Goal: Task Accomplishment & Management: Complete application form

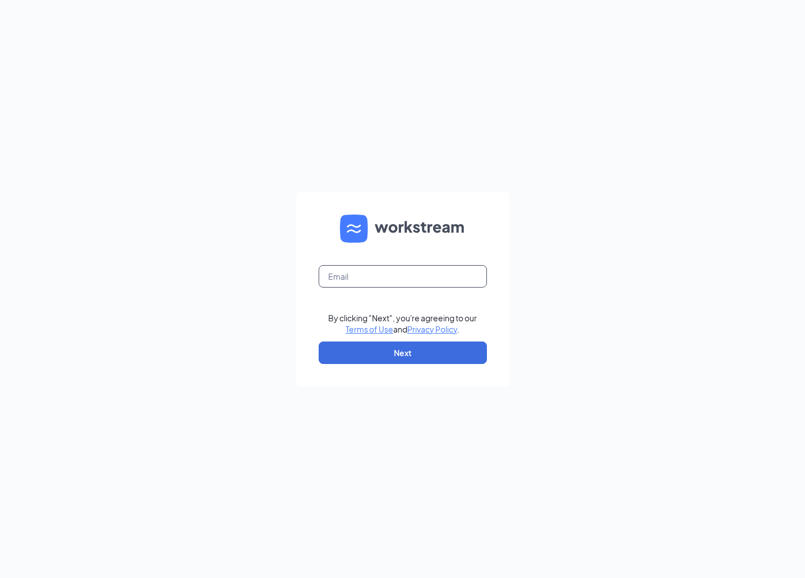
click at [406, 272] on input "text" at bounding box center [403, 276] width 168 height 22
type input "[EMAIL_ADDRESS][PERSON_NAME][DOMAIN_NAME]"
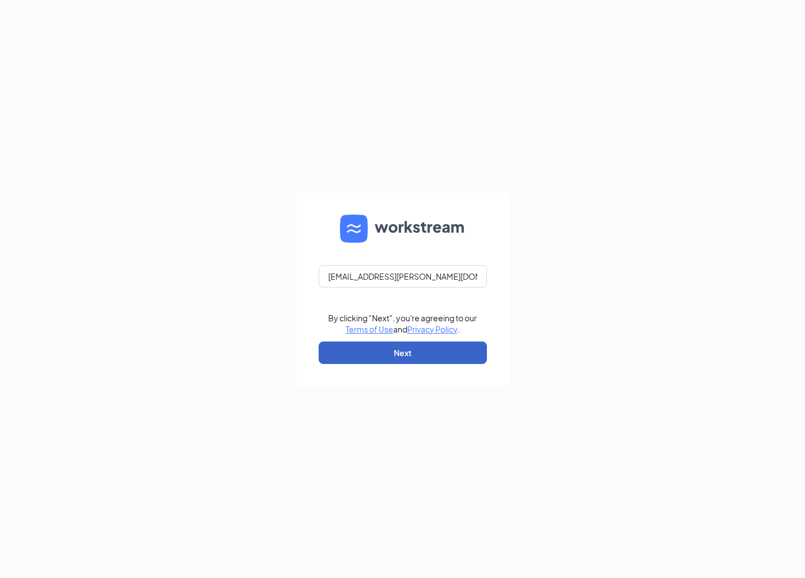
click at [435, 351] on button "Next" at bounding box center [403, 352] width 168 height 22
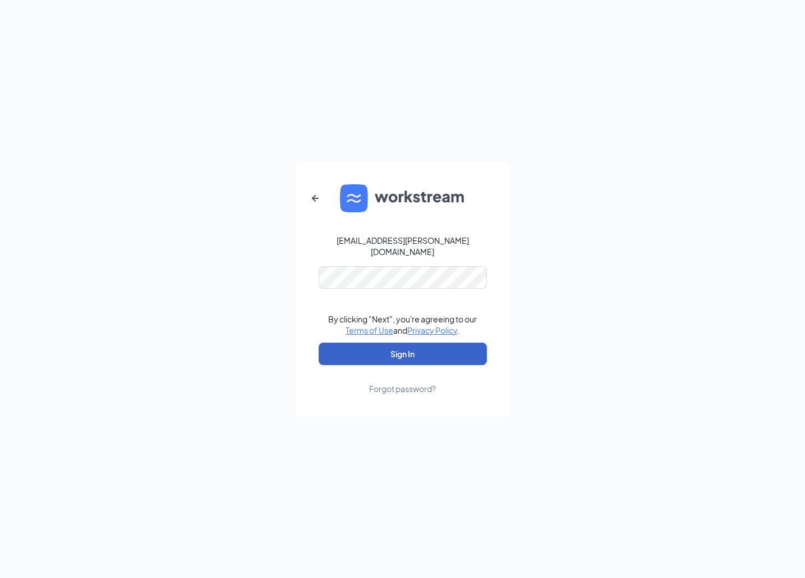
click at [426, 342] on button "Sign In" at bounding box center [403, 353] width 168 height 22
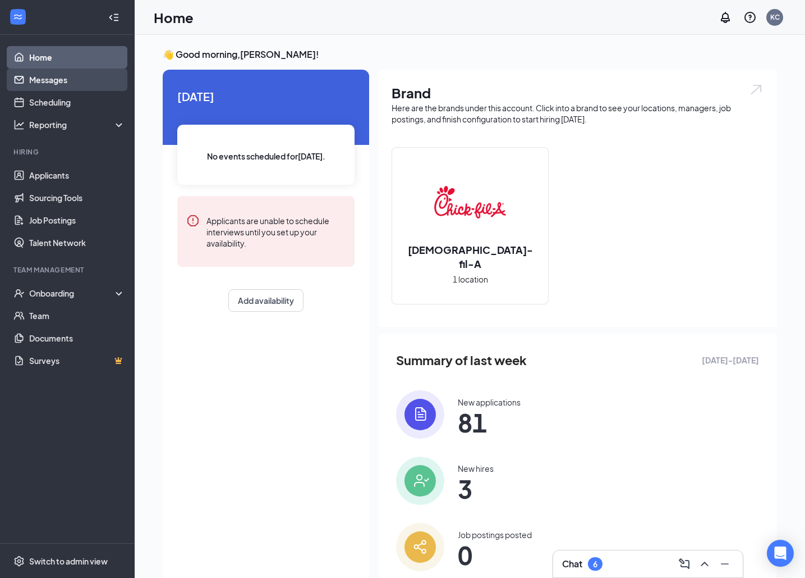
click at [64, 84] on link "Messages" at bounding box center [77, 79] width 96 height 22
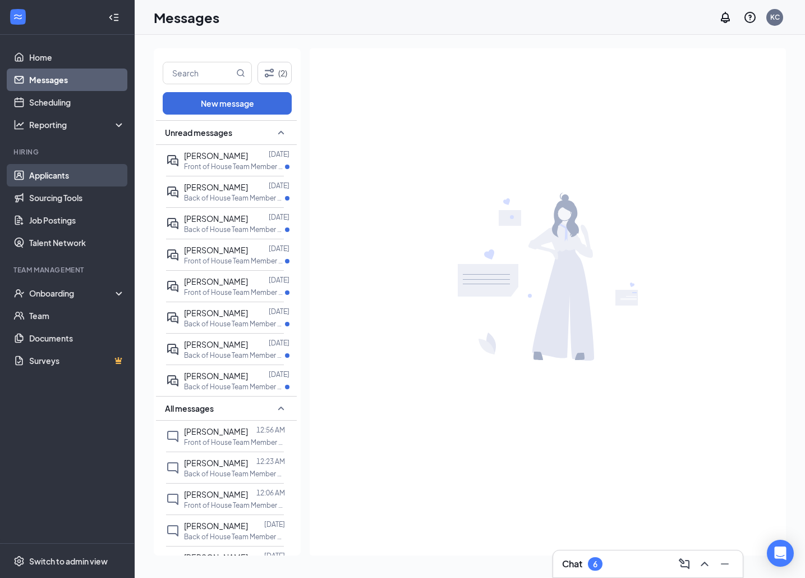
click at [62, 177] on link "Applicants" at bounding box center [77, 175] width 96 height 22
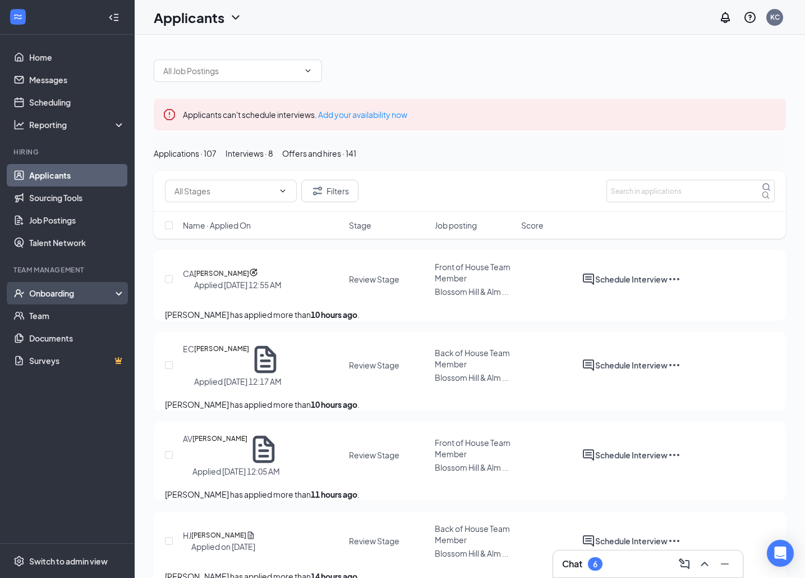
click at [66, 294] on div "Onboarding" at bounding box center [72, 292] width 86 height 11
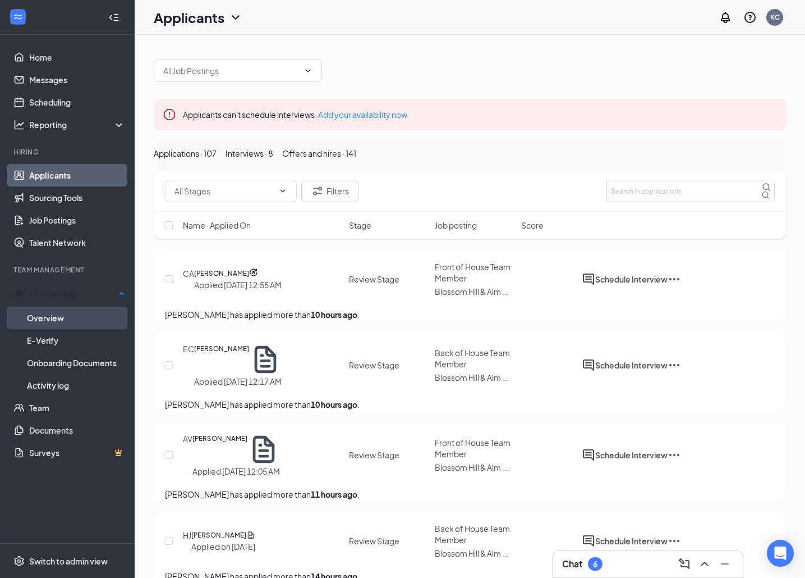
click at [58, 314] on link "Overview" at bounding box center [76, 317] width 98 height 22
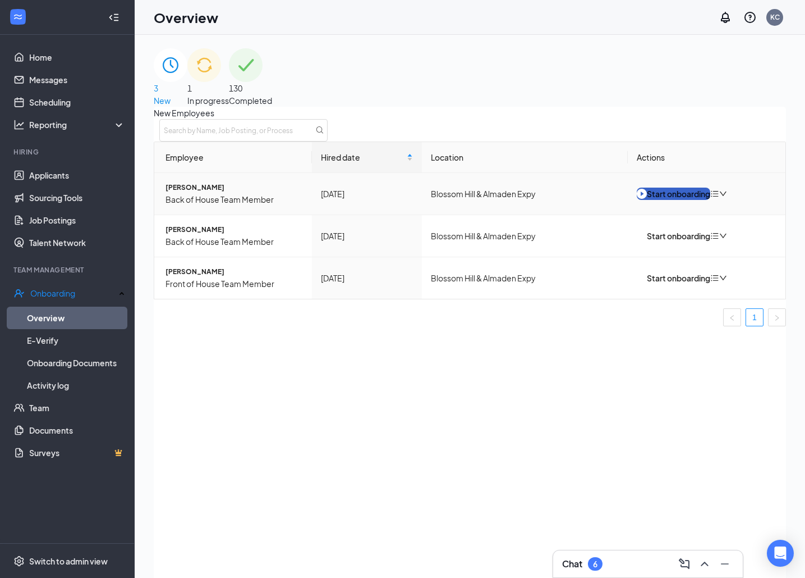
click at [695, 200] on div "Start onboarding" at bounding box center [674, 193] width 74 height 12
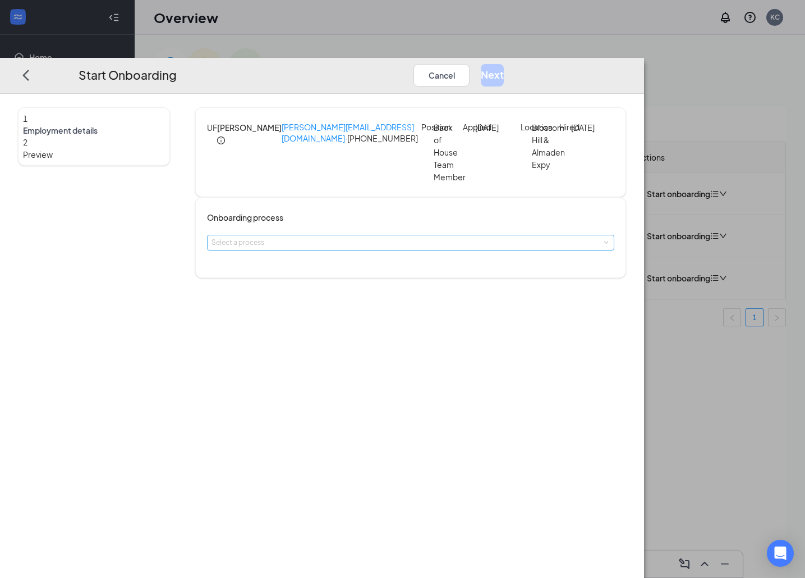
click at [351, 248] on div "Select a process" at bounding box center [408, 242] width 393 height 11
click at [420, 284] on div "1 Employment details 2 Preview UF [PERSON_NAME] [PERSON_NAME][EMAIL_ADDRESS][DO…" at bounding box center [322, 336] width 644 height 484
click at [424, 273] on div "Onboarding process Select a process" at bounding box center [410, 237] width 431 height 81
click at [434, 248] on div "Select a process" at bounding box center [408, 242] width 393 height 11
click at [434, 271] on li "New Hire" at bounding box center [366, 272] width 184 height 20
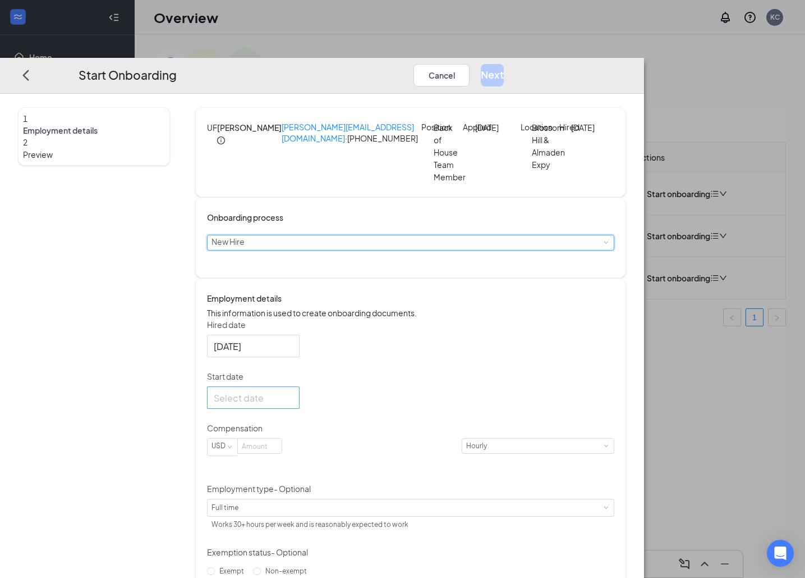
click at [293, 405] on div at bounding box center [253, 398] width 79 height 14
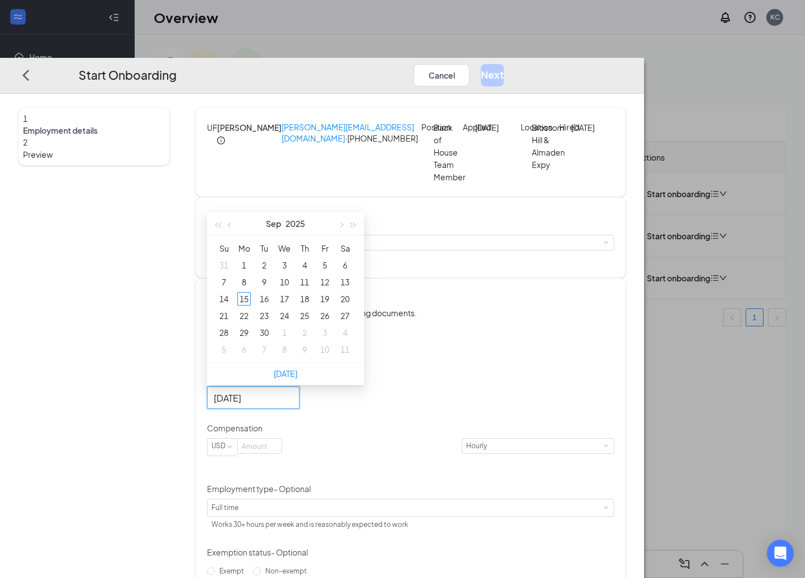
type input "[DATE]"
click at [251, 322] on div "22" at bounding box center [243, 315] width 13 height 13
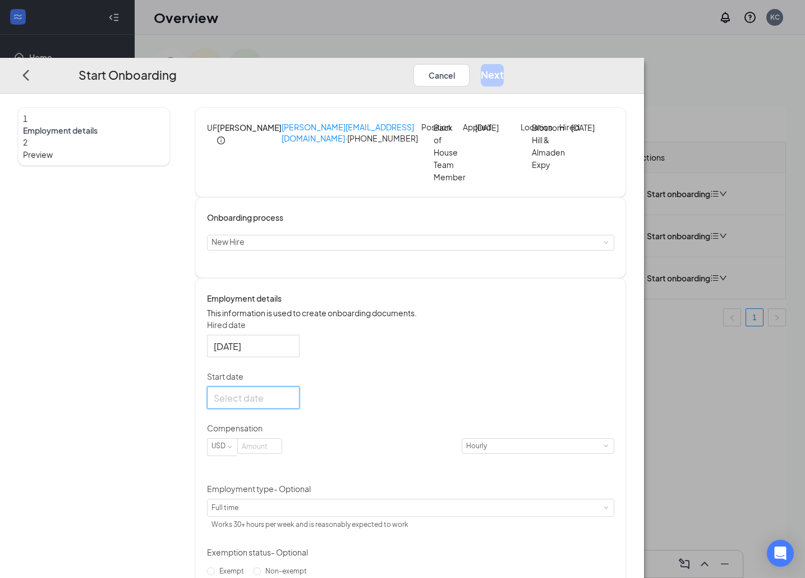
click at [293, 405] on div at bounding box center [253, 398] width 79 height 14
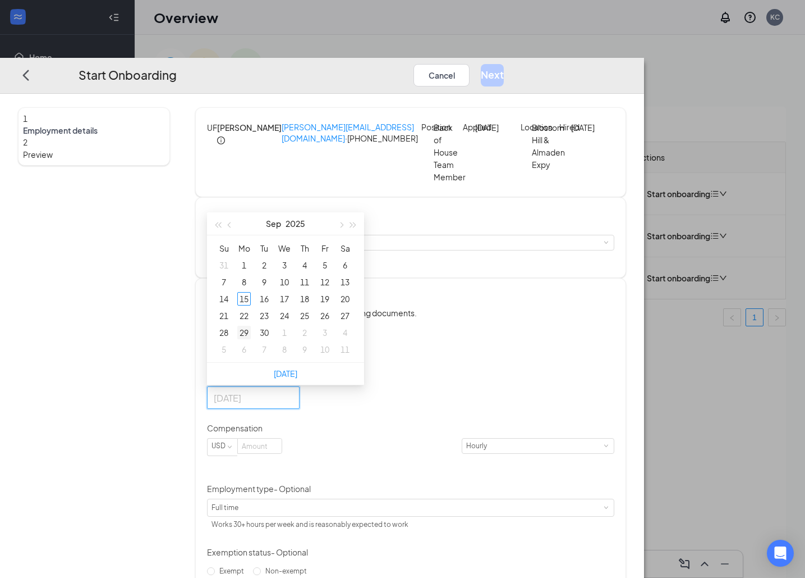
type input "[DATE]"
click at [251, 339] on div "29" at bounding box center [243, 332] width 13 height 13
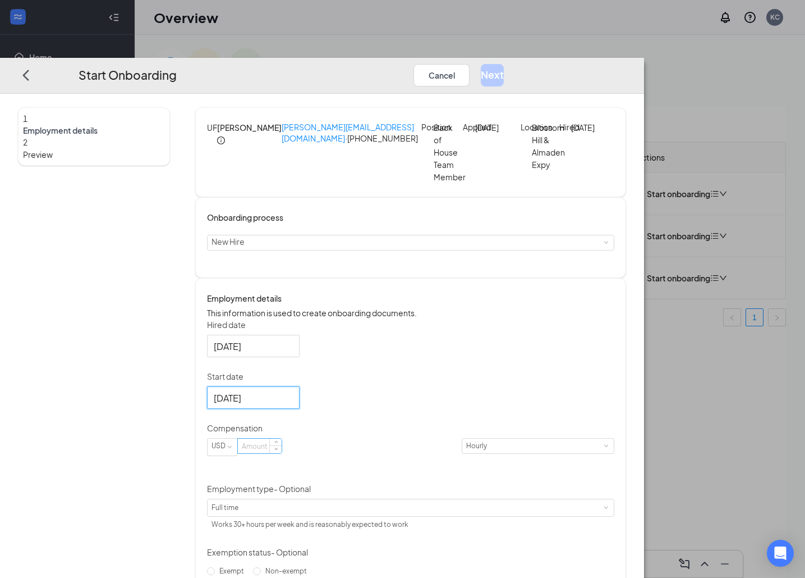
click at [282, 453] on input at bounding box center [260, 445] width 44 height 15
type input "20"
click at [437, 409] on div "[DATE]" at bounding box center [410, 397] width 407 height 22
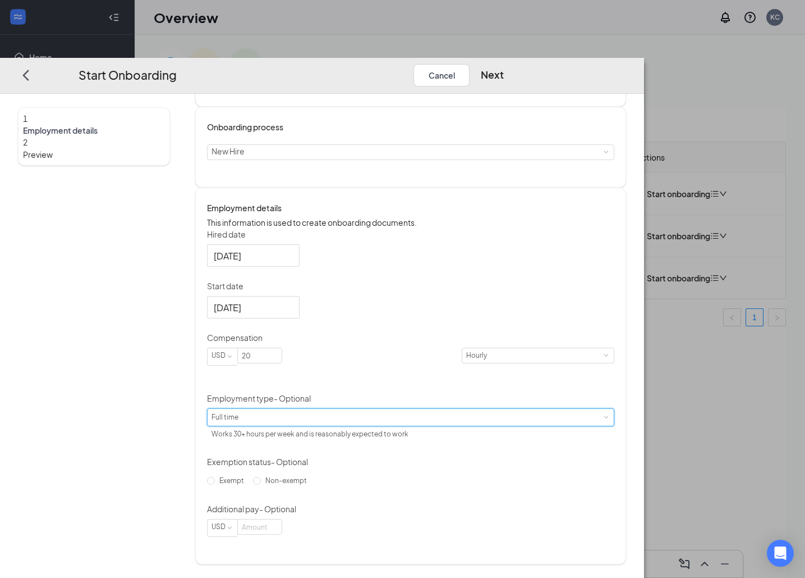
click at [409, 424] on div "Full time Works 30+ hours per week and is reasonably expected to work" at bounding box center [411, 417] width 398 height 17
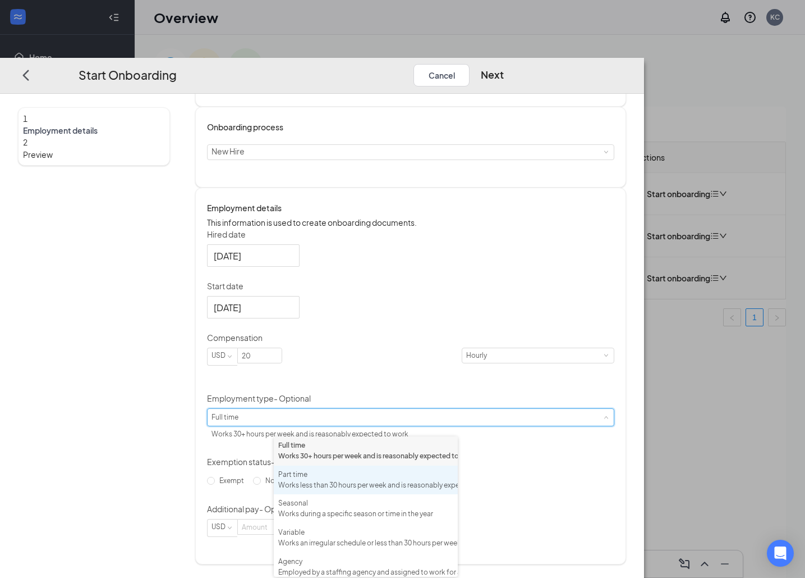
click at [391, 491] on div "Part time Works less than 30 hours per week and is reasonably expected to work" at bounding box center [365, 479] width 175 height 21
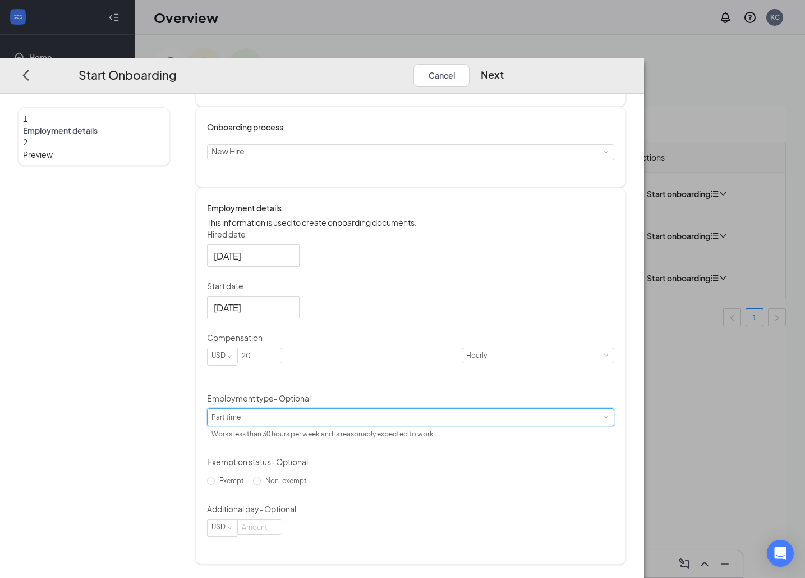
scroll to position [51, 0]
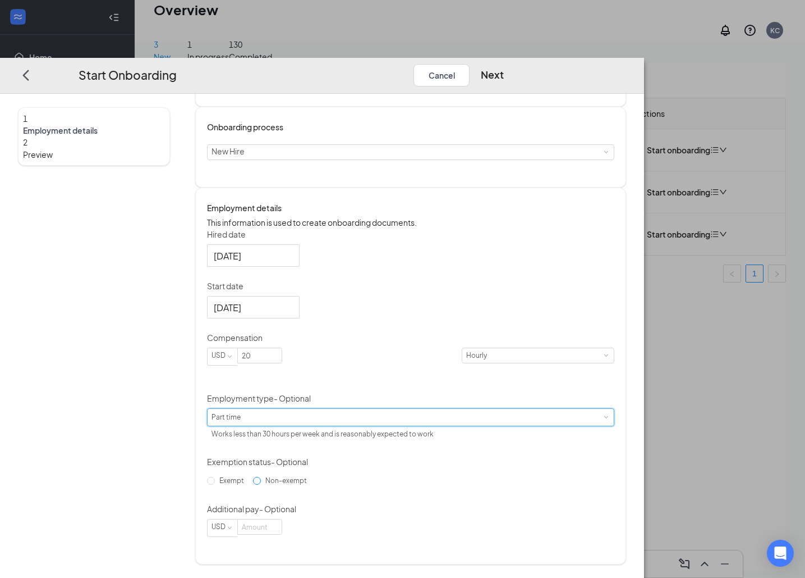
click at [311, 484] on span "Non-exempt" at bounding box center [286, 480] width 51 height 8
click at [261, 484] on input "Non-exempt" at bounding box center [257, 480] width 8 height 8
radio input "true"
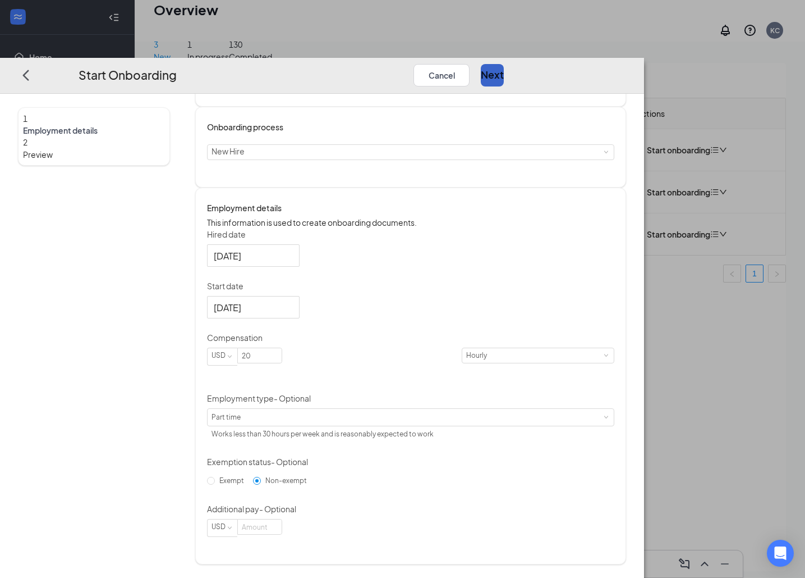
click at [504, 63] on button "Next" at bounding box center [492, 74] width 23 height 22
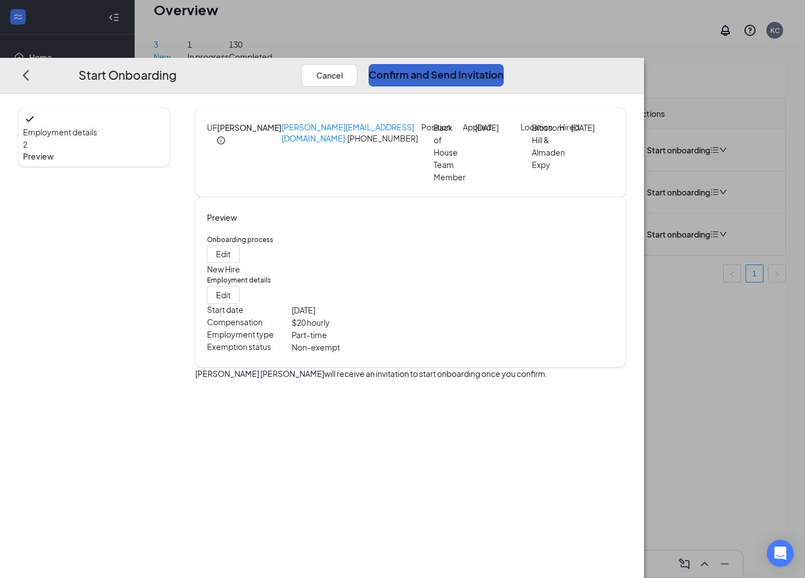
scroll to position [0, 0]
click at [504, 63] on button "Confirm and Send Invitation" at bounding box center [436, 74] width 135 height 22
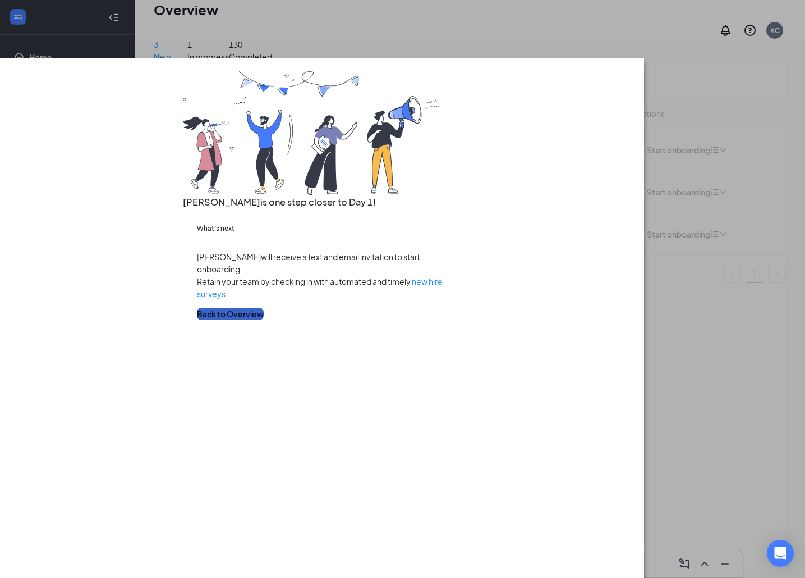
click at [264, 320] on button "Back to Overview" at bounding box center [230, 314] width 67 height 12
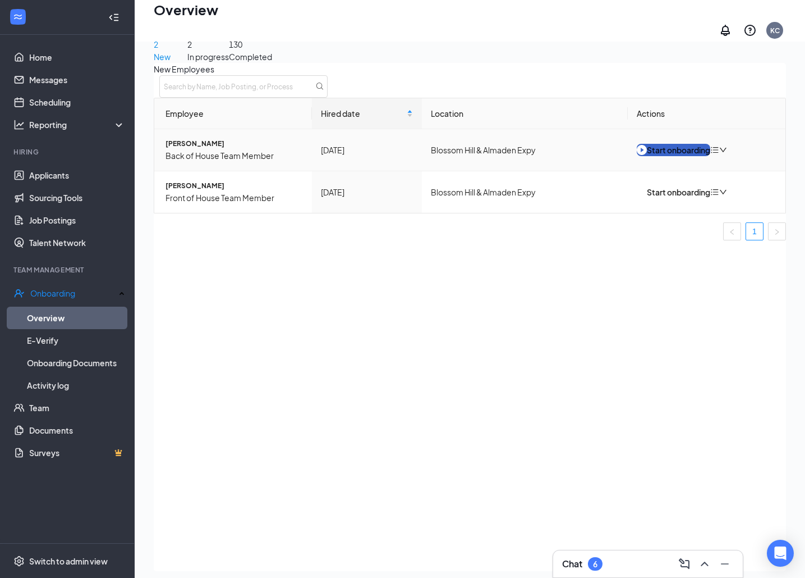
click at [678, 154] on div "Start onboarding" at bounding box center [674, 150] width 74 height 12
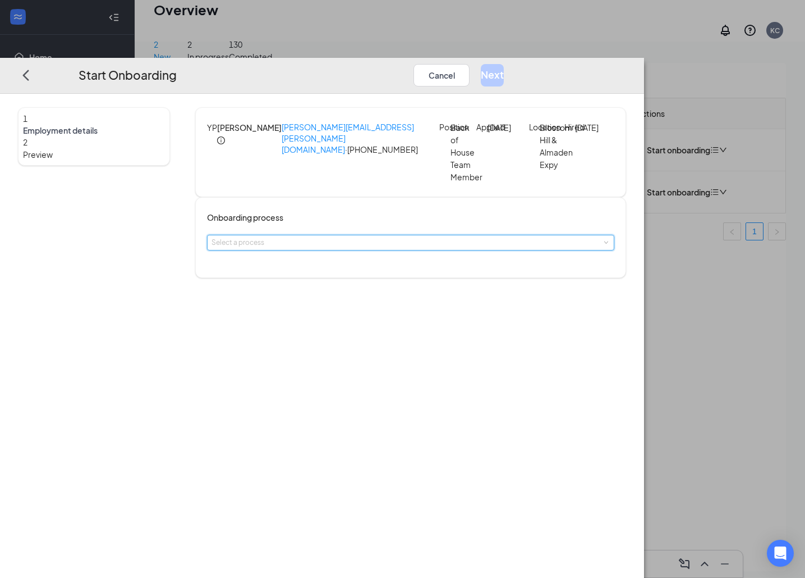
click at [390, 250] on div "Select a process" at bounding box center [411, 242] width 398 height 15
click at [383, 272] on li "New Hire" at bounding box center [366, 272] width 184 height 20
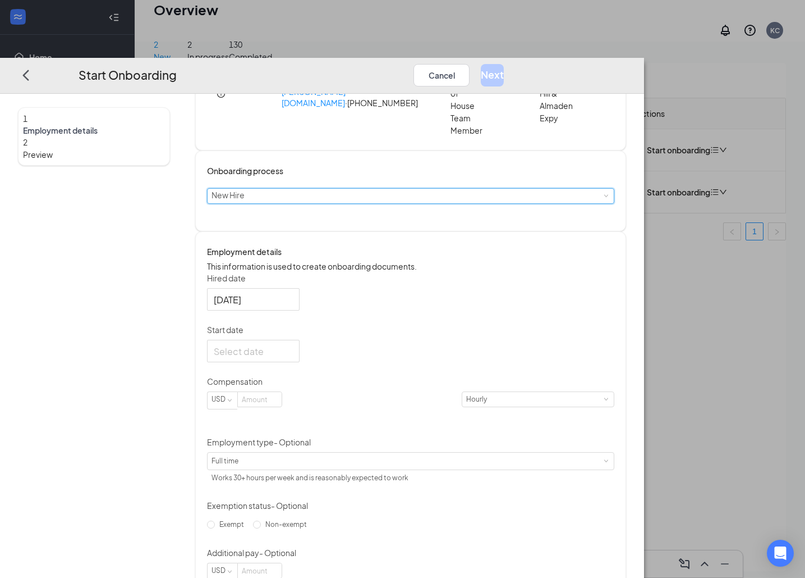
scroll to position [101, 0]
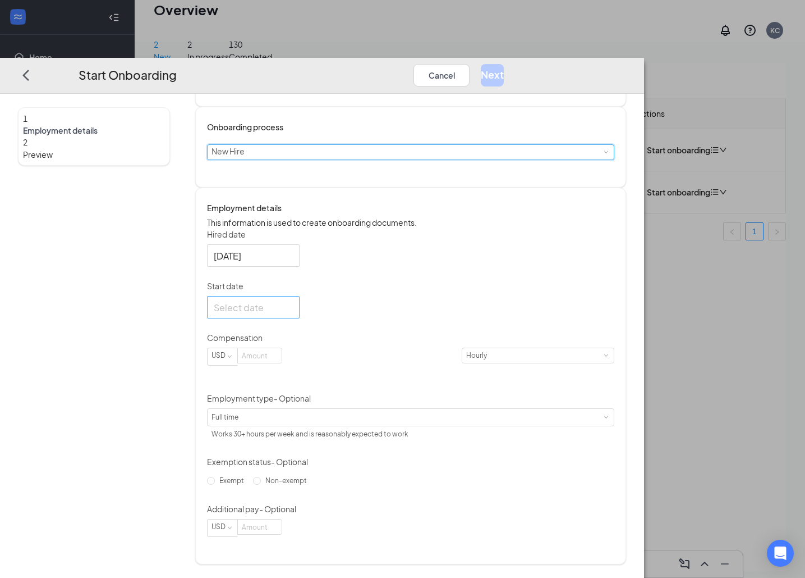
click at [293, 314] on div at bounding box center [253, 307] width 79 height 14
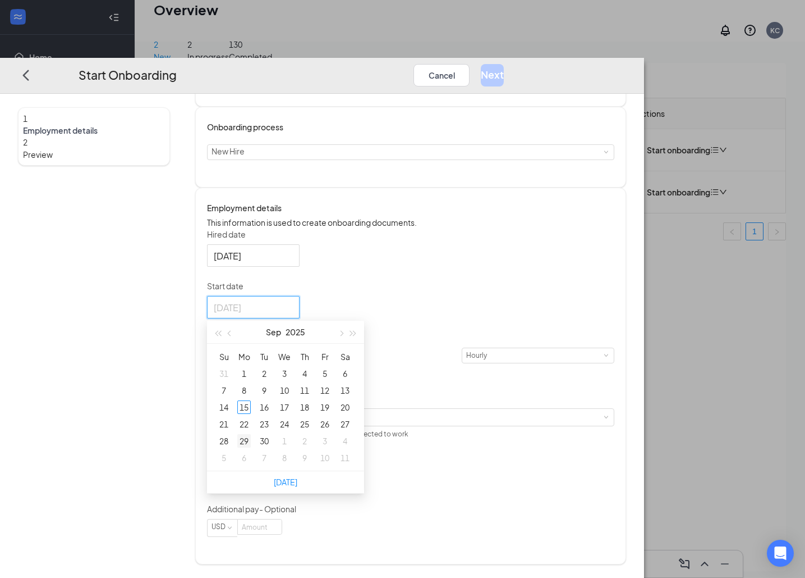
type input "[DATE]"
click at [251, 446] on div "29" at bounding box center [243, 440] width 13 height 13
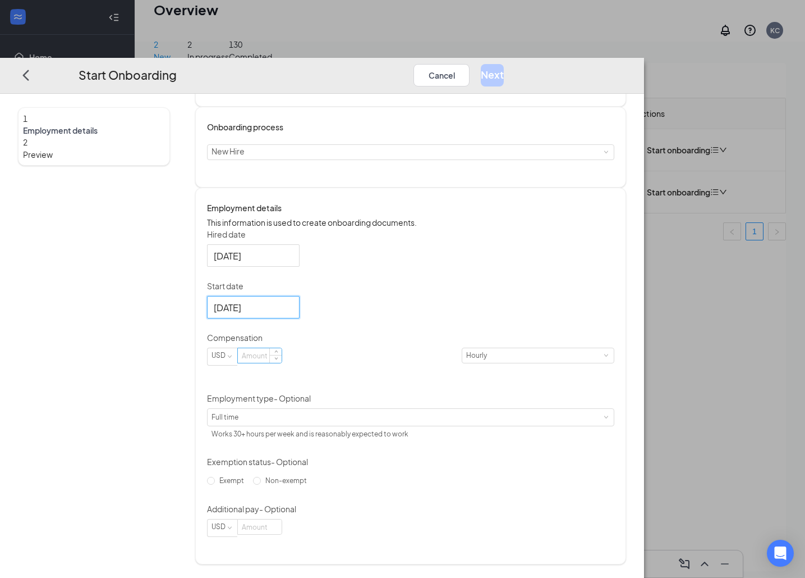
click at [282, 363] on input at bounding box center [260, 355] width 44 height 15
type input "20"
click at [493, 397] on div "Hired date [DATE] Start date [DATE] [DATE] Su Mo Tu We Th Fr Sa 31 1 2 3 4 5 6 …" at bounding box center [410, 382] width 407 height 308
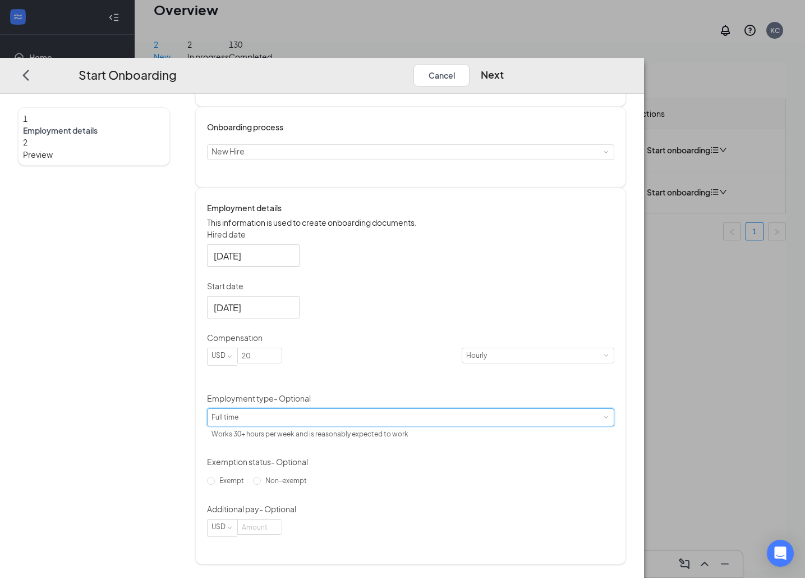
click at [388, 425] on div "Full time Works 30+ hours per week and is reasonably expected to work" at bounding box center [411, 417] width 398 height 17
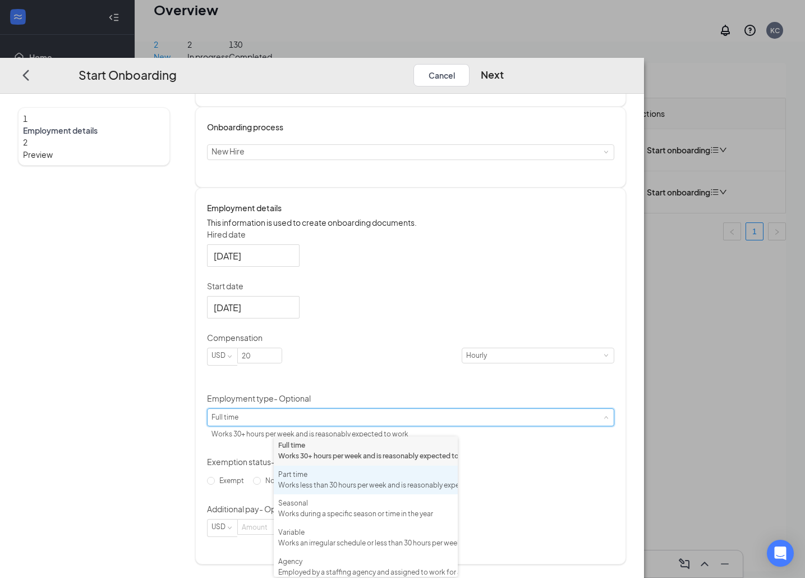
click at [368, 491] on div "Works less than 30 hours per week and is reasonably expected to work" at bounding box center [365, 485] width 175 height 11
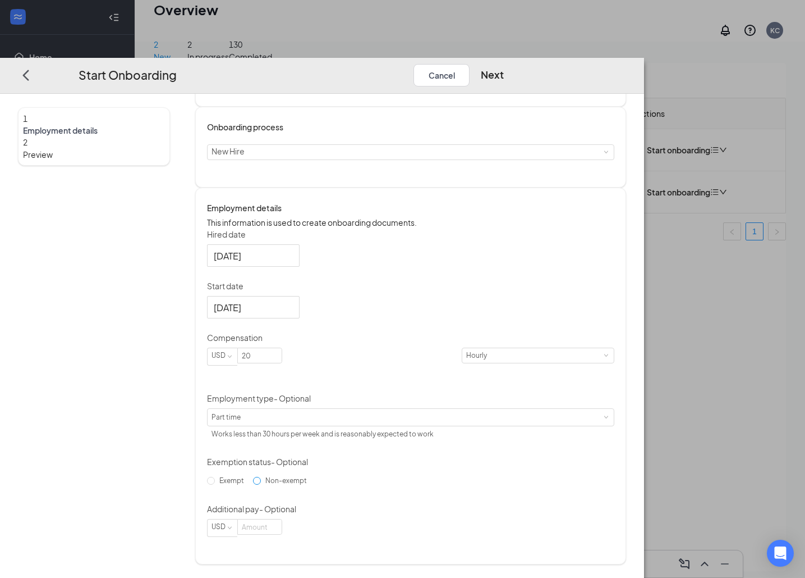
click at [311, 484] on span "Non-exempt" at bounding box center [286, 480] width 51 height 8
click at [261, 484] on input "Non-exempt" at bounding box center [257, 480] width 8 height 8
radio input "true"
click at [504, 63] on button "Next" at bounding box center [492, 74] width 23 height 22
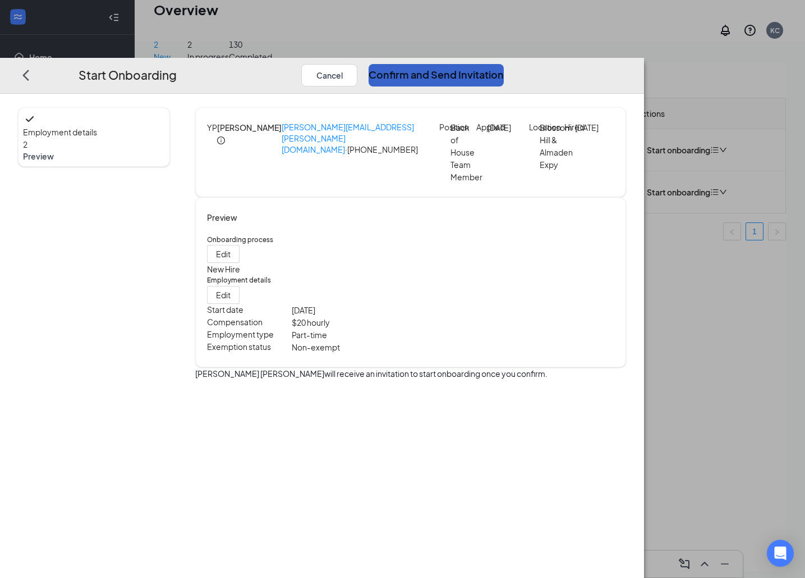
click at [504, 63] on button "Confirm and Send Invitation" at bounding box center [436, 74] width 135 height 22
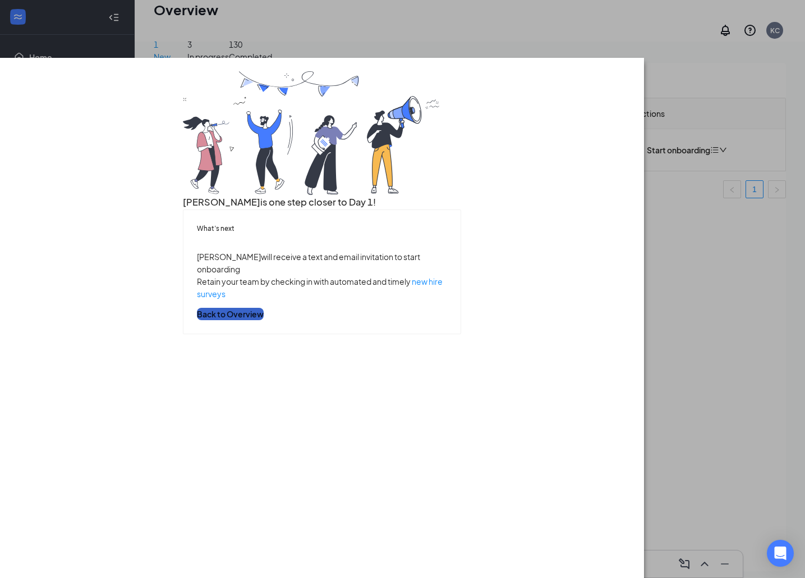
click at [264, 320] on button "Back to Overview" at bounding box center [230, 314] width 67 height 12
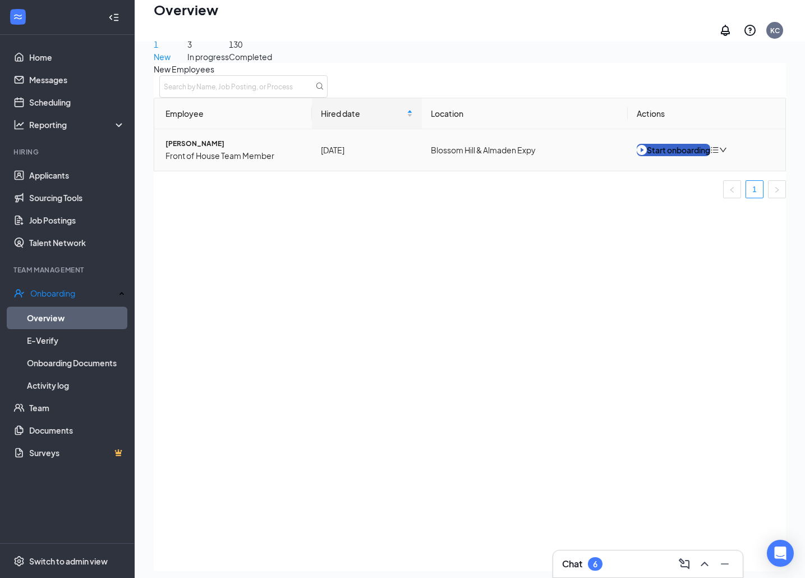
click at [665, 153] on button "Start onboarding" at bounding box center [674, 150] width 74 height 12
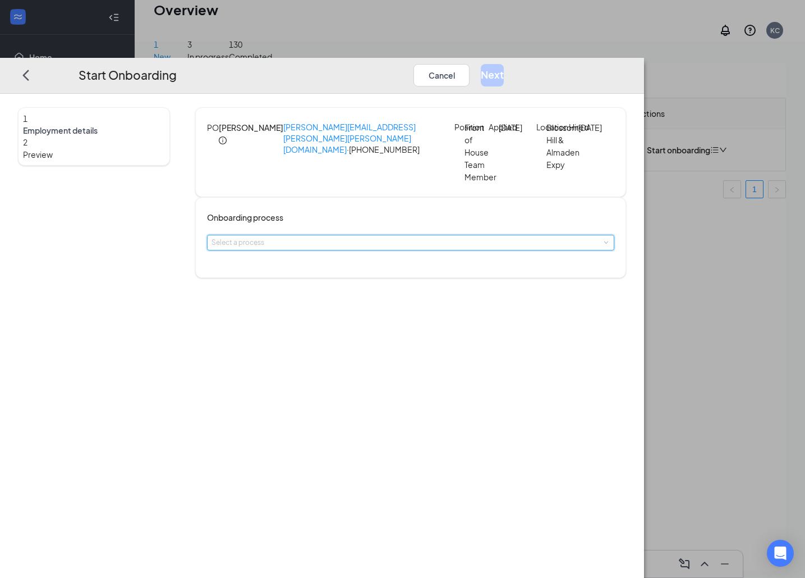
click at [349, 237] on div "Select a process" at bounding box center [411, 242] width 398 height 15
click at [350, 286] on div "1 Employment details 2 Preview PO [PERSON_NAME] [PERSON_NAME][EMAIL_ADDRESS][PE…" at bounding box center [322, 336] width 644 height 484
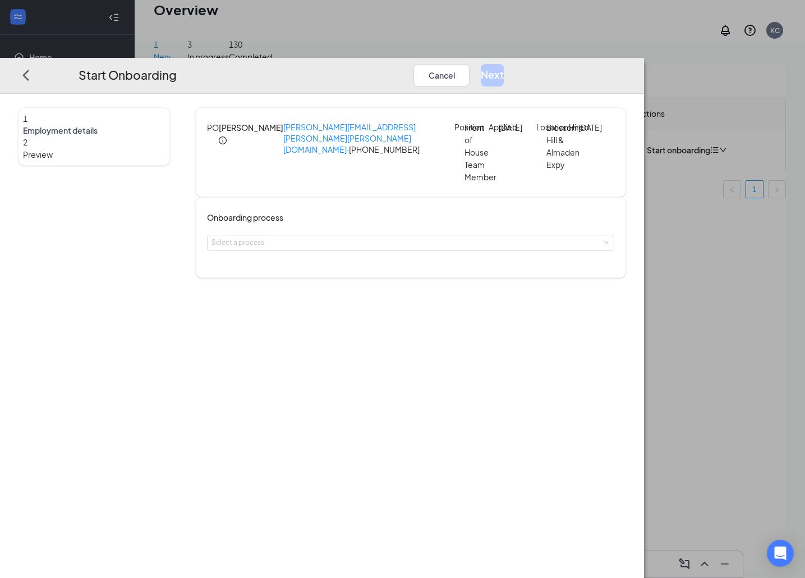
click at [358, 265] on div "Onboarding process Select a process" at bounding box center [410, 237] width 431 height 81
click at [378, 244] on div "Select a process" at bounding box center [408, 242] width 393 height 11
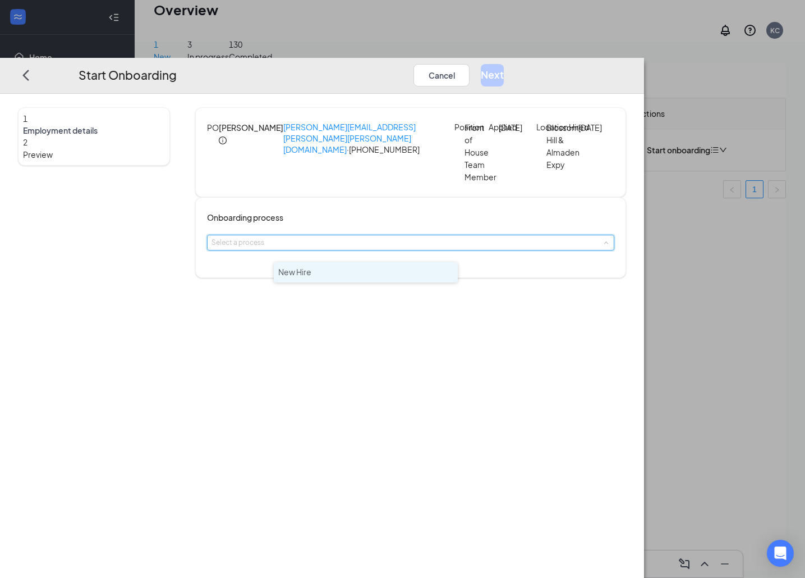
click at [378, 272] on li "New Hire" at bounding box center [366, 272] width 184 height 20
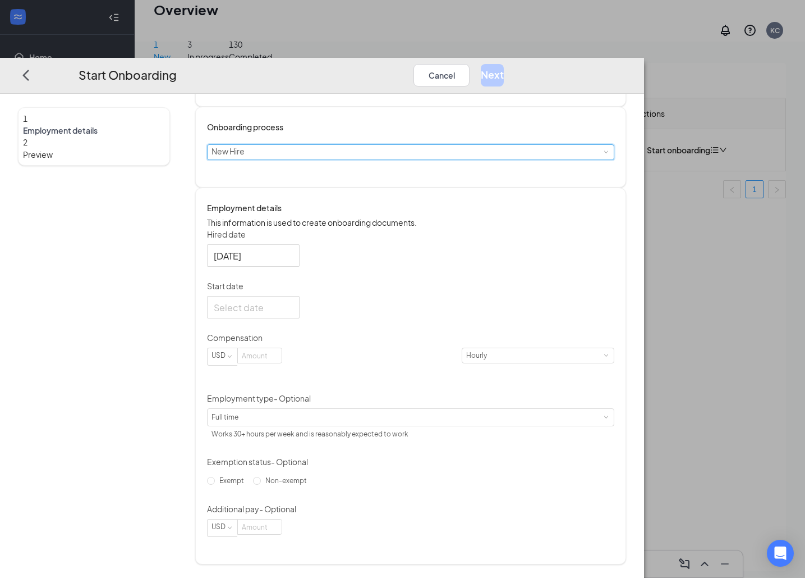
scroll to position [99, 0]
click at [291, 314] on input "Start date" at bounding box center [252, 307] width 77 height 14
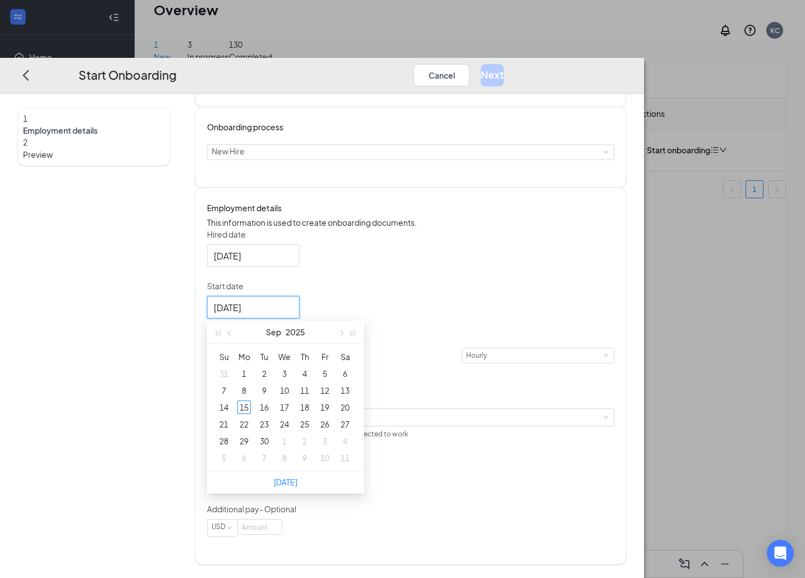
type input "[DATE]"
click at [251, 447] on div "29" at bounding box center [243, 440] width 13 height 13
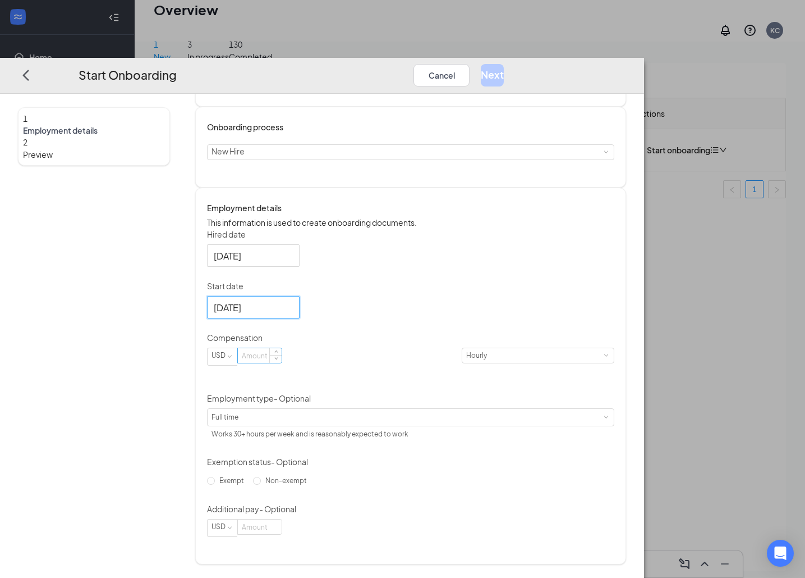
click at [282, 363] on input at bounding box center [260, 355] width 44 height 15
type input "20"
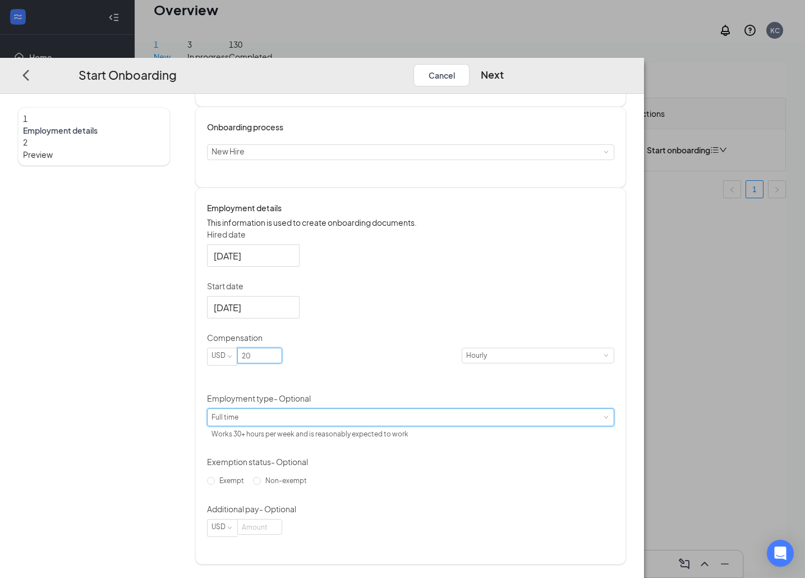
click at [326, 425] on div "Full time Works 30+ hours per week and is reasonably expected to work" at bounding box center [411, 417] width 398 height 17
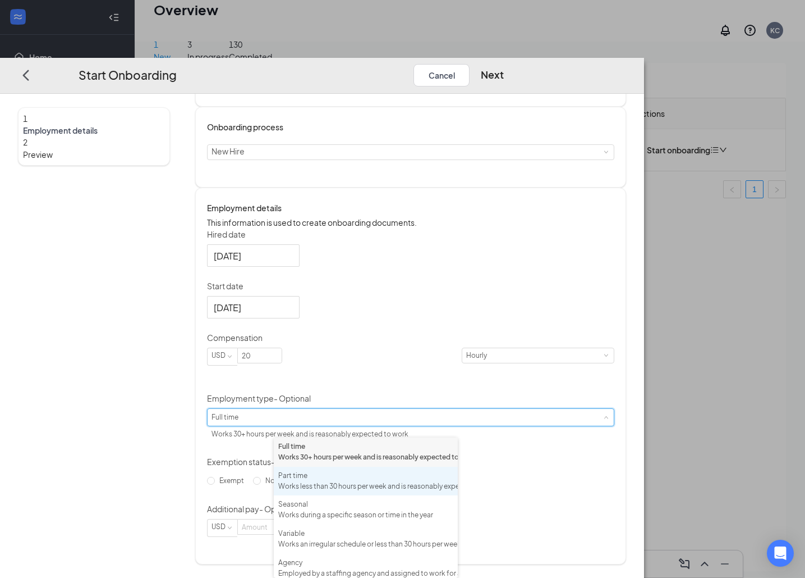
click at [323, 480] on li "Part time Works less than 30 hours per week and is reasonably expected to work" at bounding box center [366, 480] width 184 height 29
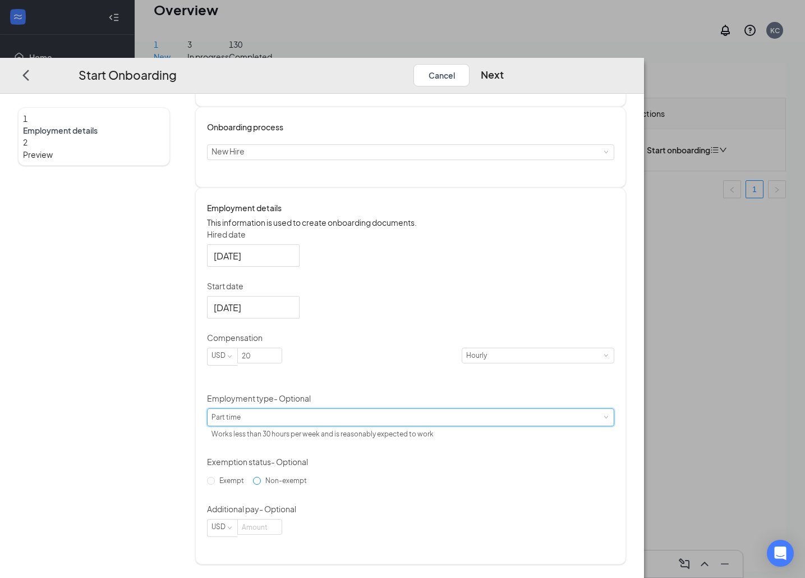
click at [311, 484] on span "Non-exempt" at bounding box center [286, 480] width 51 height 8
click at [261, 484] on input "Non-exempt" at bounding box center [257, 480] width 8 height 8
radio input "true"
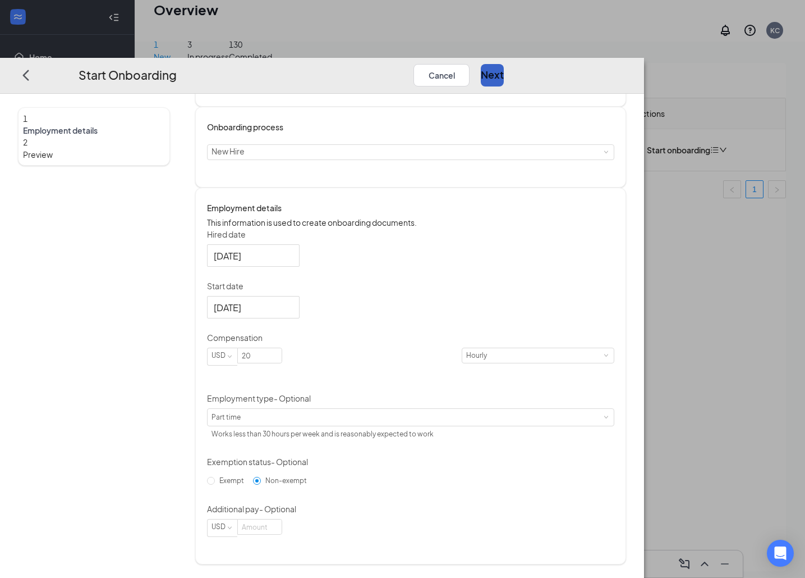
click at [504, 63] on button "Next" at bounding box center [492, 74] width 23 height 22
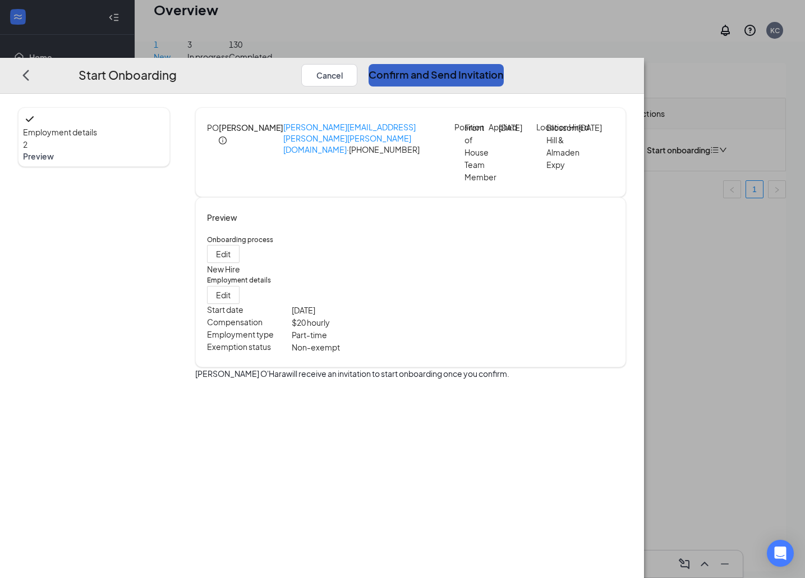
click at [504, 63] on button "Confirm and Send Invitation" at bounding box center [436, 74] width 135 height 22
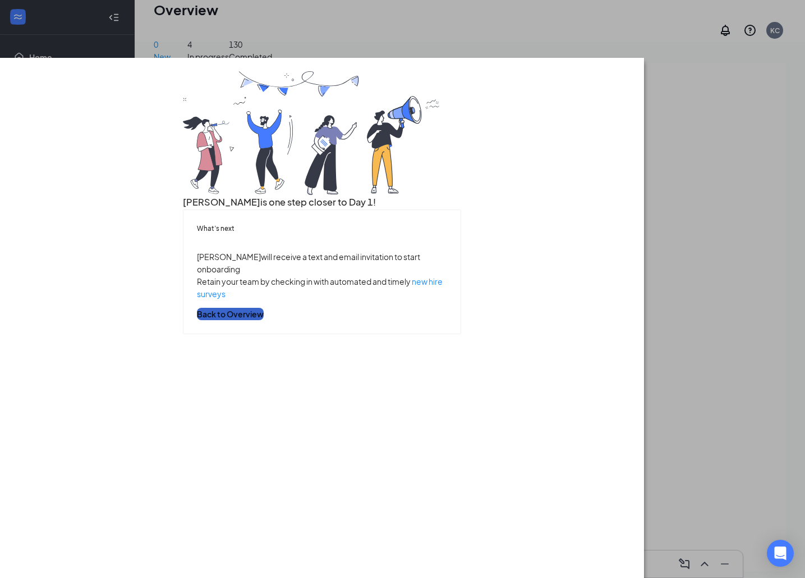
click at [264, 320] on button "Back to Overview" at bounding box center [230, 314] width 67 height 12
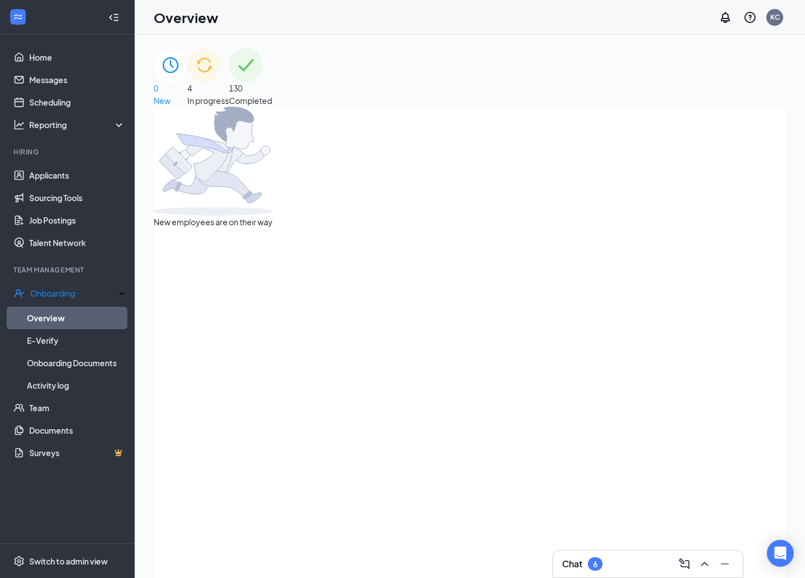
click at [229, 102] on div "4 In progress" at bounding box center [208, 77] width 42 height 58
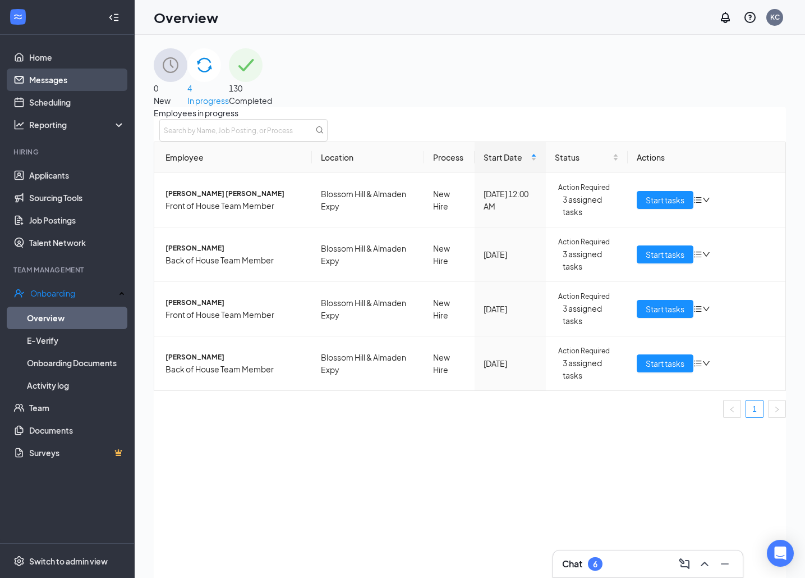
click at [65, 81] on link "Messages" at bounding box center [77, 79] width 96 height 22
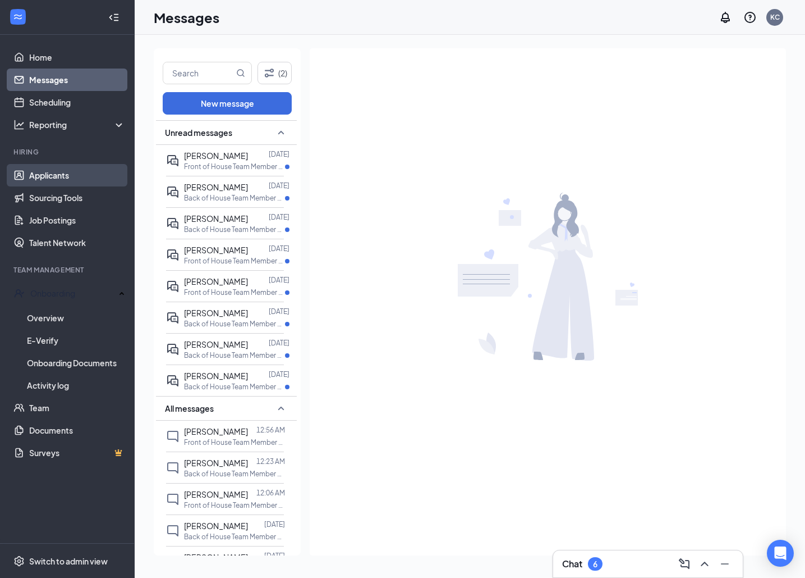
click at [51, 173] on link "Applicants" at bounding box center [77, 175] width 96 height 22
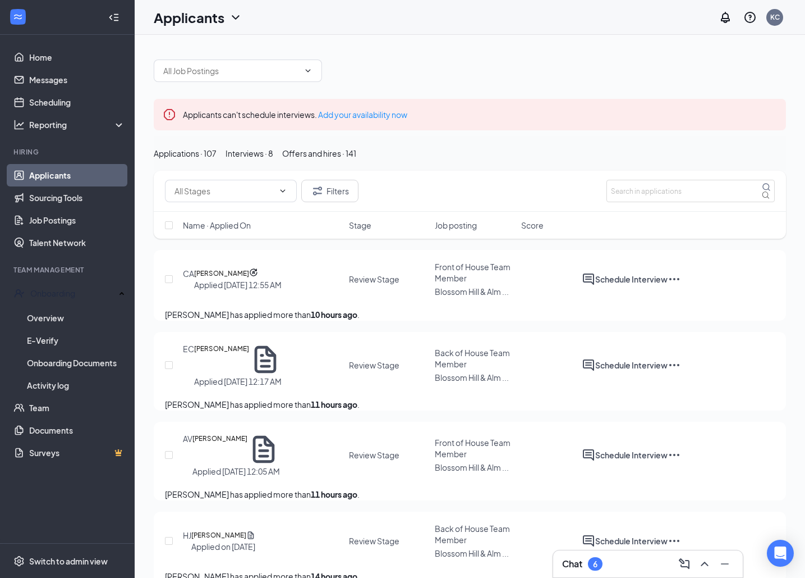
click at [777, 108] on icon "Cross" at bounding box center [777, 108] width 0 height 0
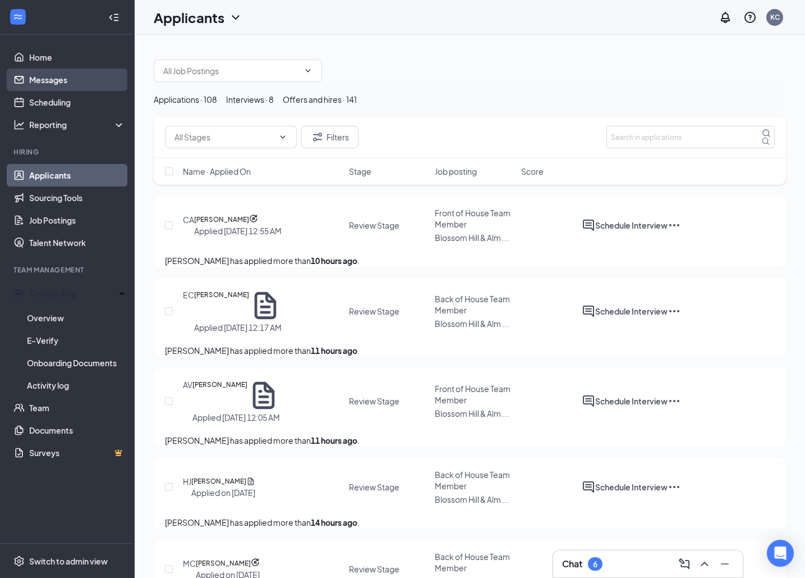
click at [66, 79] on link "Messages" at bounding box center [77, 79] width 96 height 22
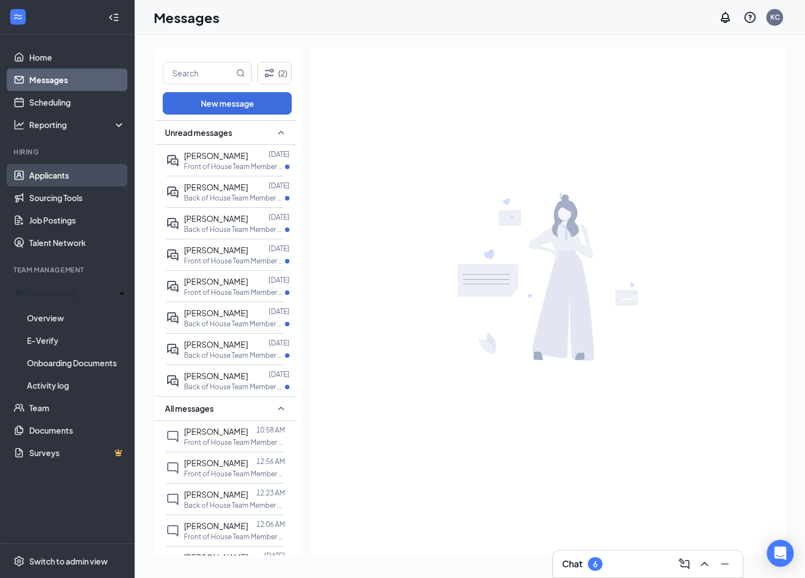
click at [49, 185] on link "Applicants" at bounding box center [77, 175] width 96 height 22
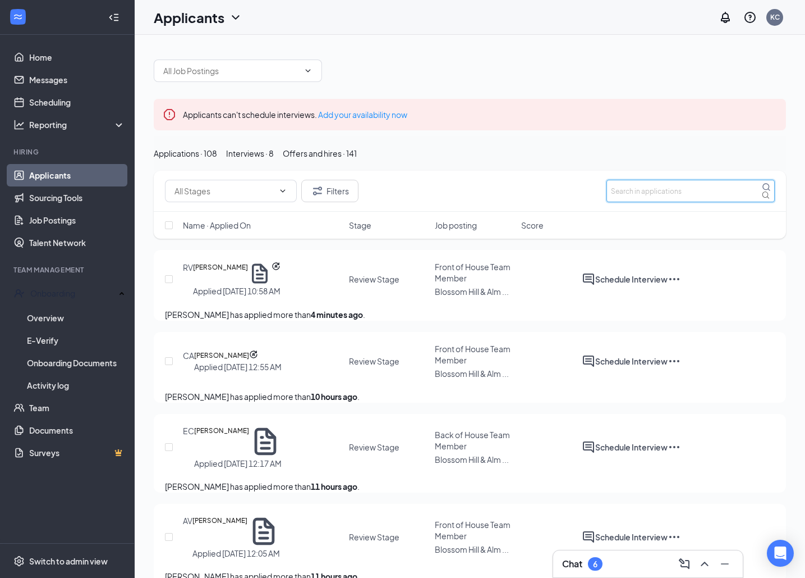
click at [682, 202] on input "text" at bounding box center [691, 191] width 168 height 22
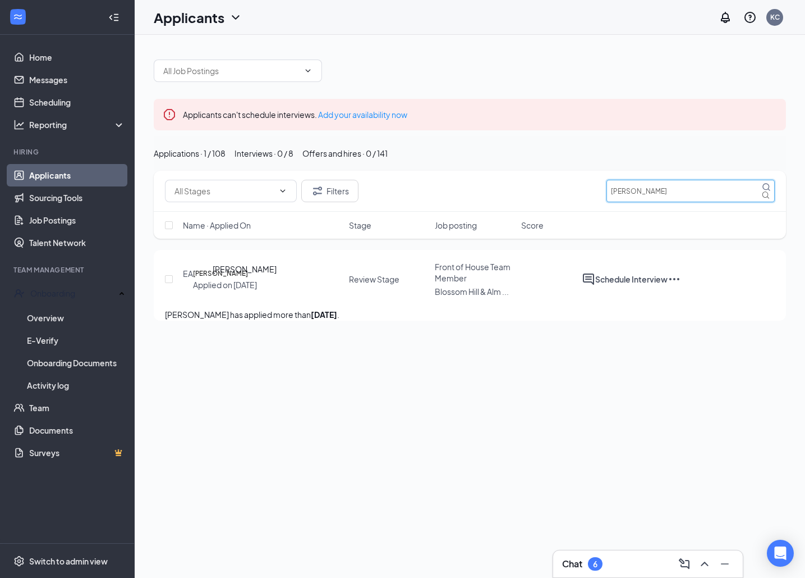
type input "[PERSON_NAME]"
click at [244, 279] on h5 "[PERSON_NAME]" at bounding box center [220, 273] width 55 height 11
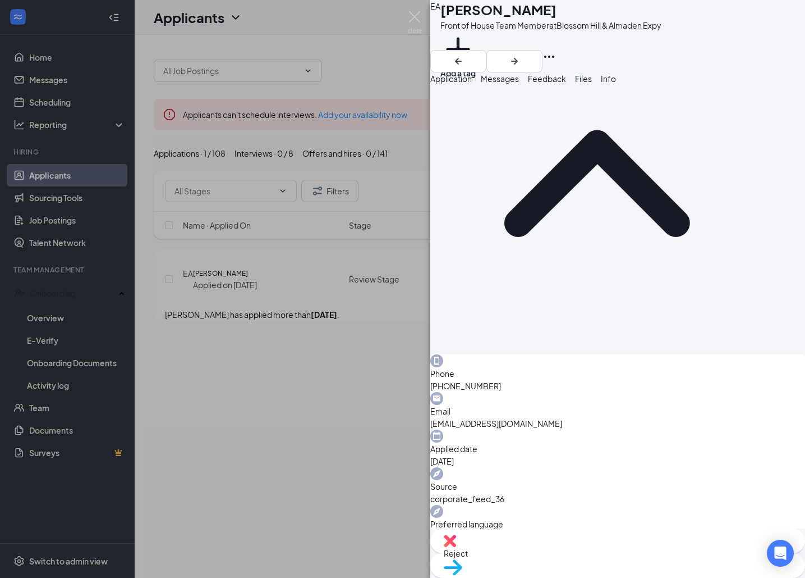
scroll to position [566, 0]
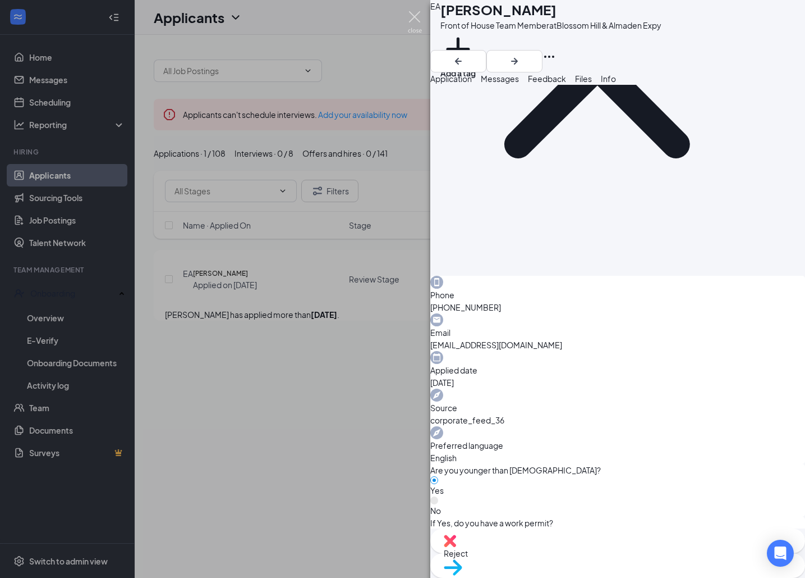
click at [417, 20] on img at bounding box center [415, 22] width 14 height 22
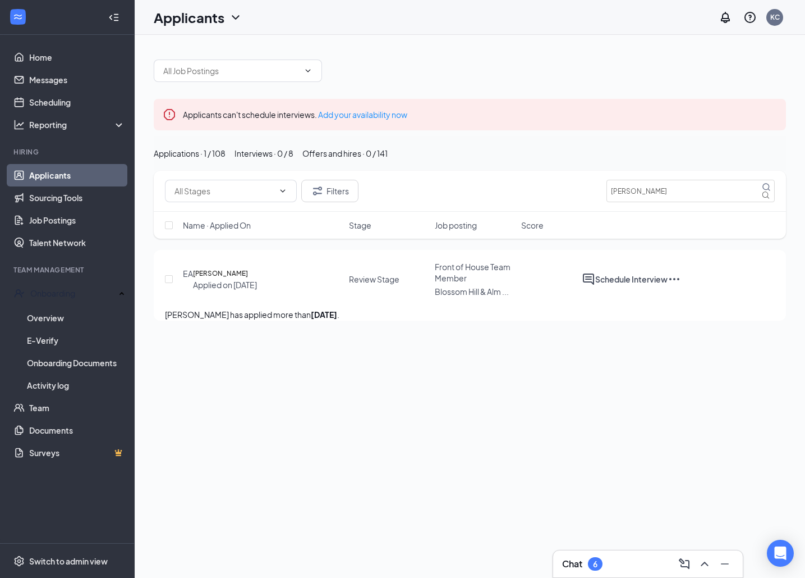
click at [79, 167] on link "Applicants" at bounding box center [77, 175] width 96 height 22
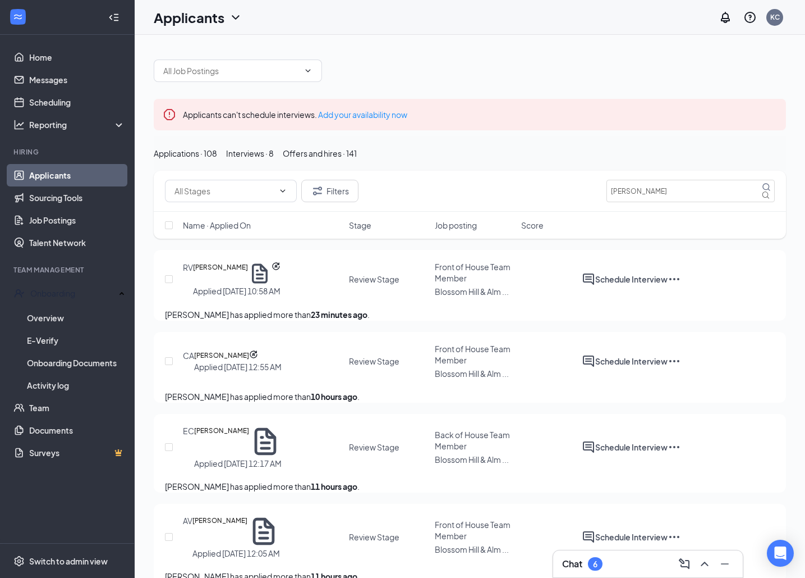
click at [274, 157] on div "Interviews · 8" at bounding box center [250, 153] width 48 height 12
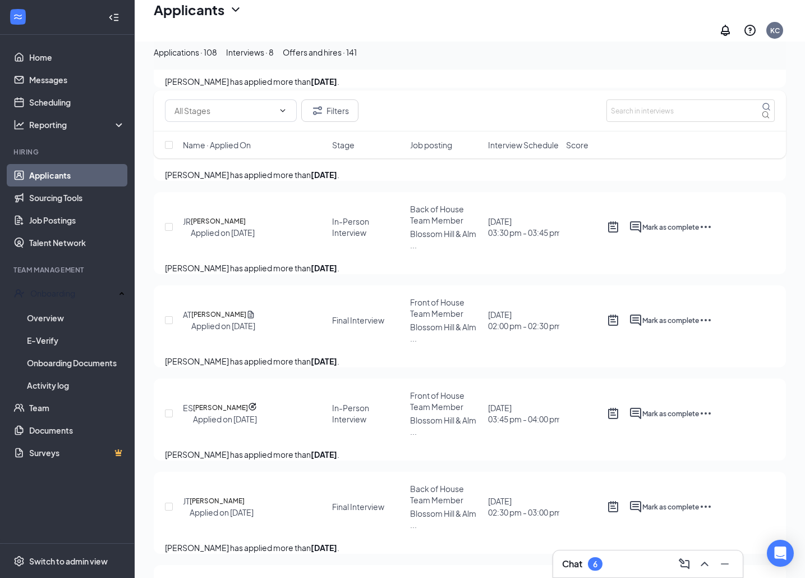
scroll to position [461, 0]
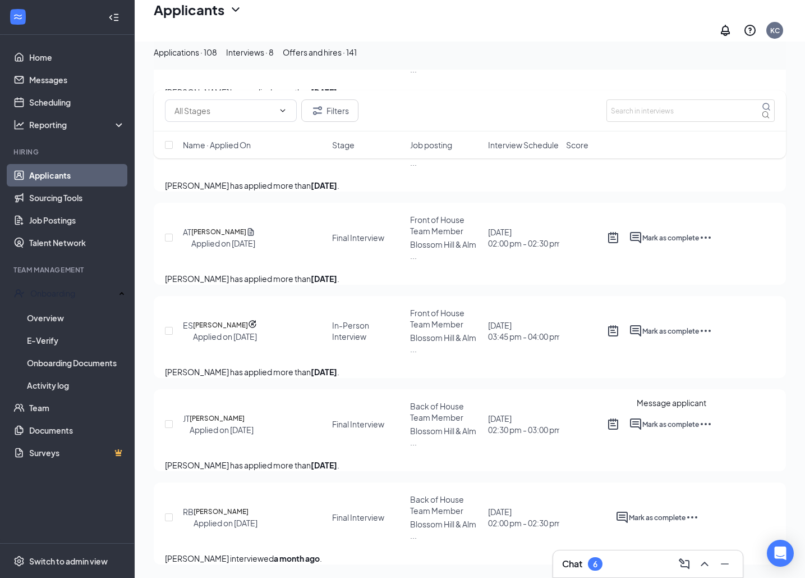
click at [643, 417] on icon "ActiveChat" at bounding box center [635, 423] width 13 height 13
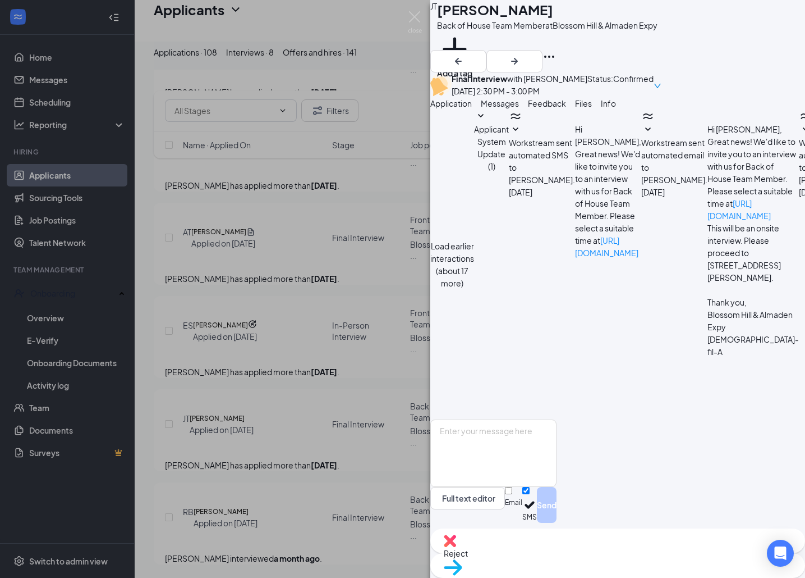
scroll to position [264, 0]
click at [417, 21] on img at bounding box center [415, 22] width 14 height 22
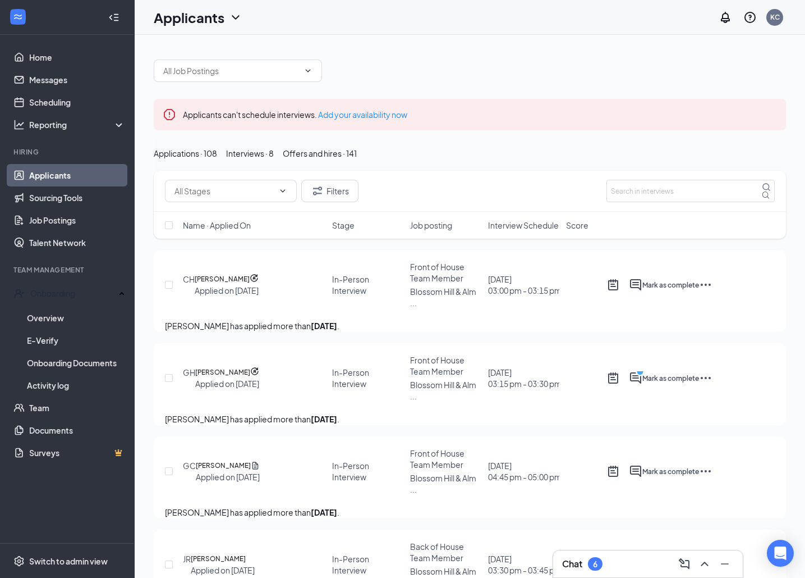
click at [777, 108] on icon "Cross" at bounding box center [777, 108] width 0 height 0
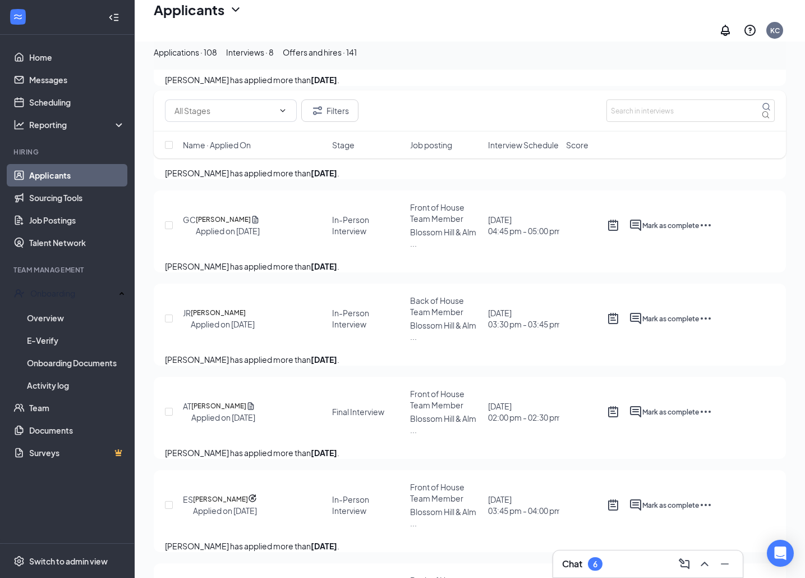
scroll to position [407, 0]
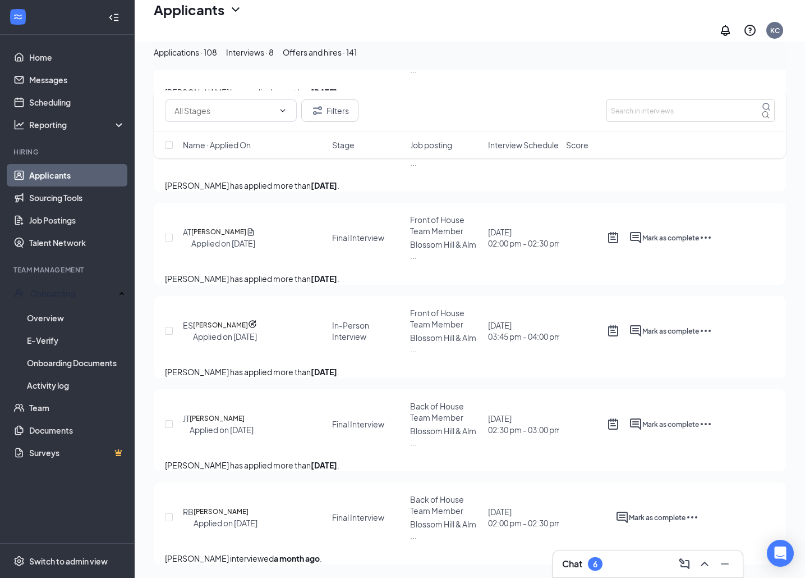
click at [713, 417] on icon "Ellipses" at bounding box center [705, 423] width 13 height 13
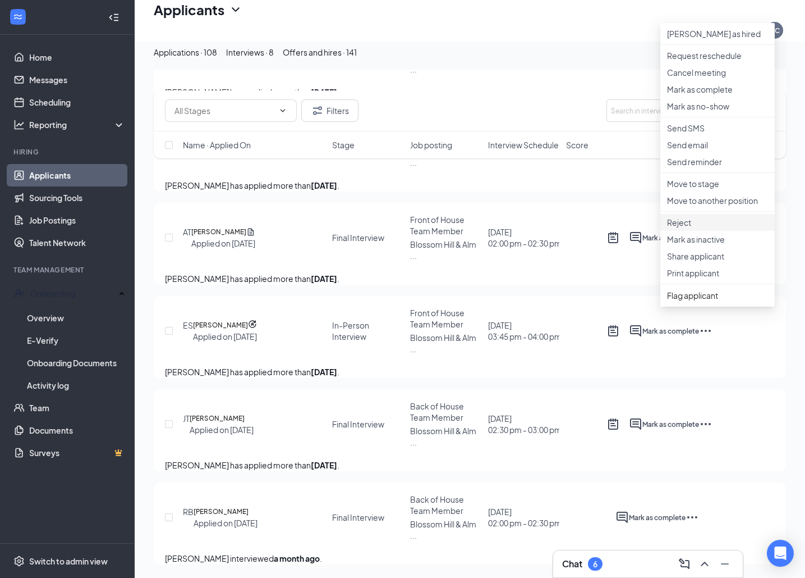
click at [715, 228] on p "Reject" at bounding box center [717, 222] width 101 height 11
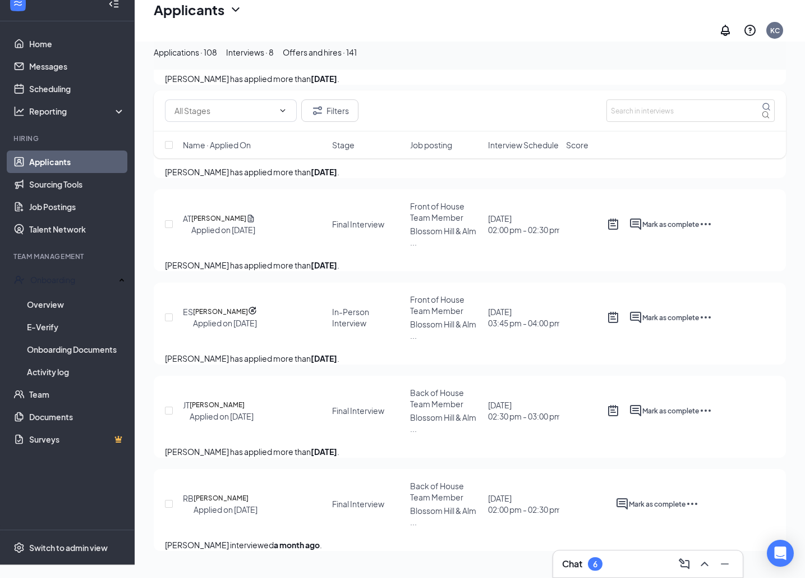
checkbox input "true"
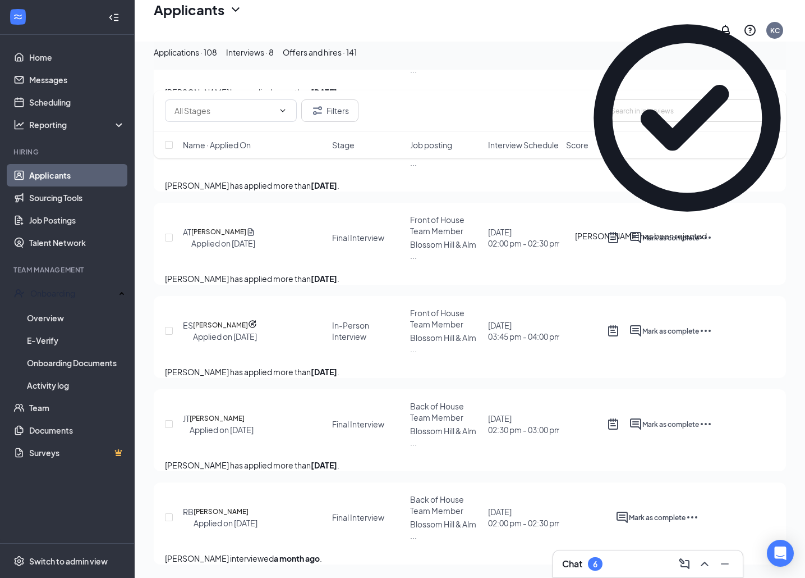
scroll to position [311, 0]
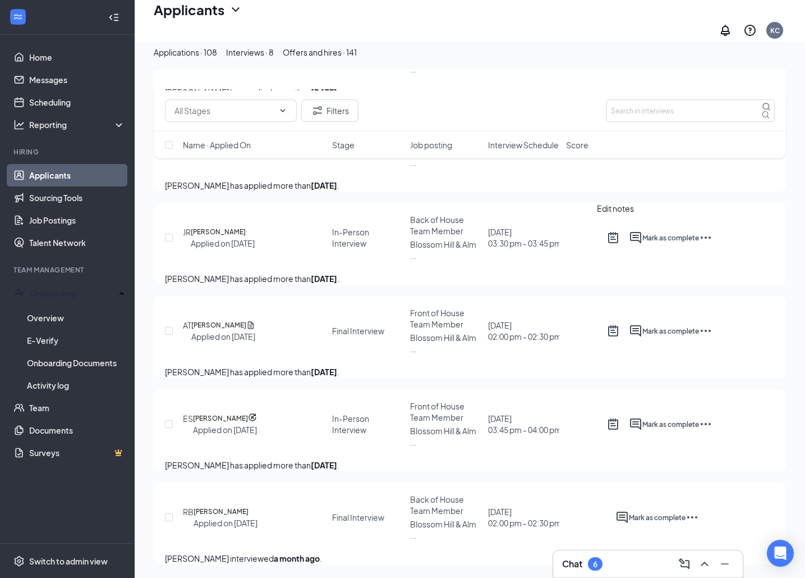
click at [616, 231] on icon "ActiveNote" at bounding box center [613, 237] width 13 height 13
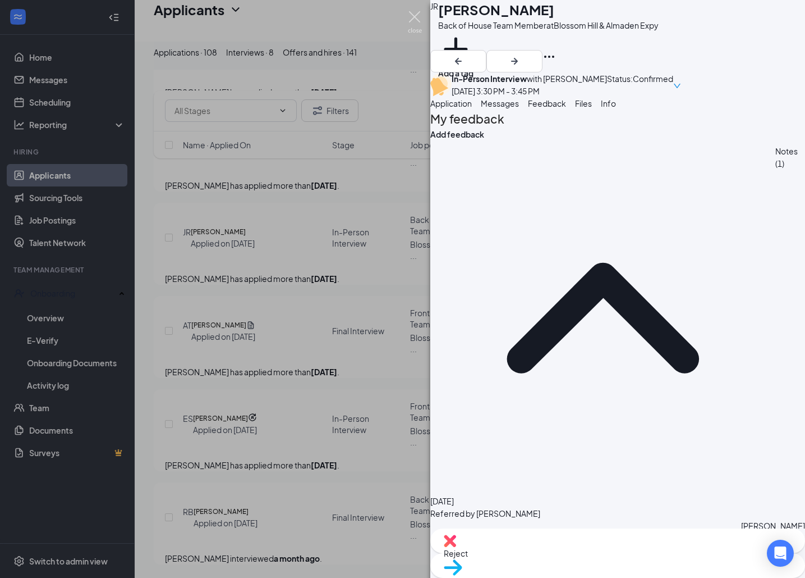
click at [415, 14] on img at bounding box center [415, 22] width 14 height 22
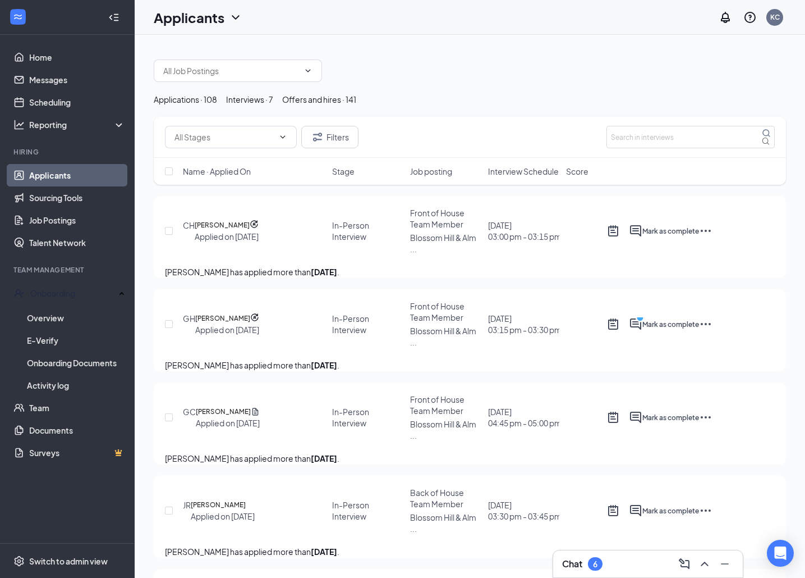
click at [217, 106] on div "Applications · 108" at bounding box center [185, 99] width 63 height 12
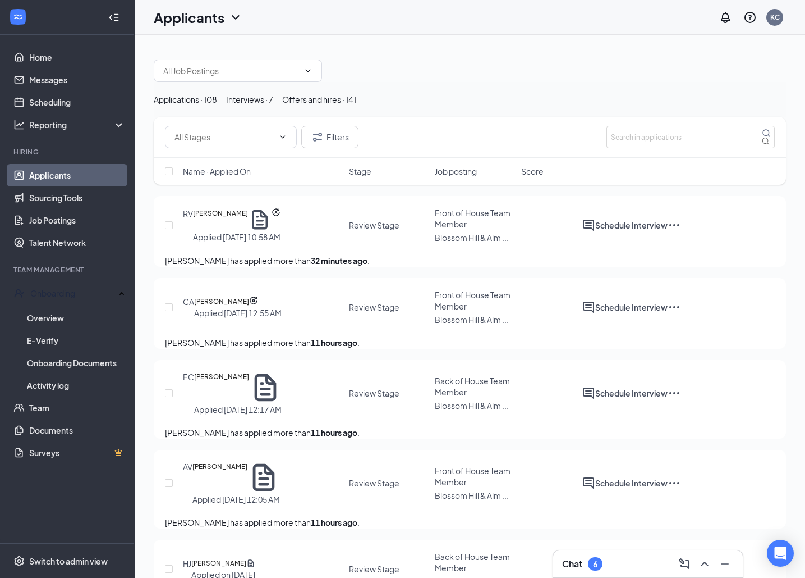
click at [273, 106] on div "Interviews · 7" at bounding box center [249, 99] width 47 height 12
